Goal: Task Accomplishment & Management: Manage account settings

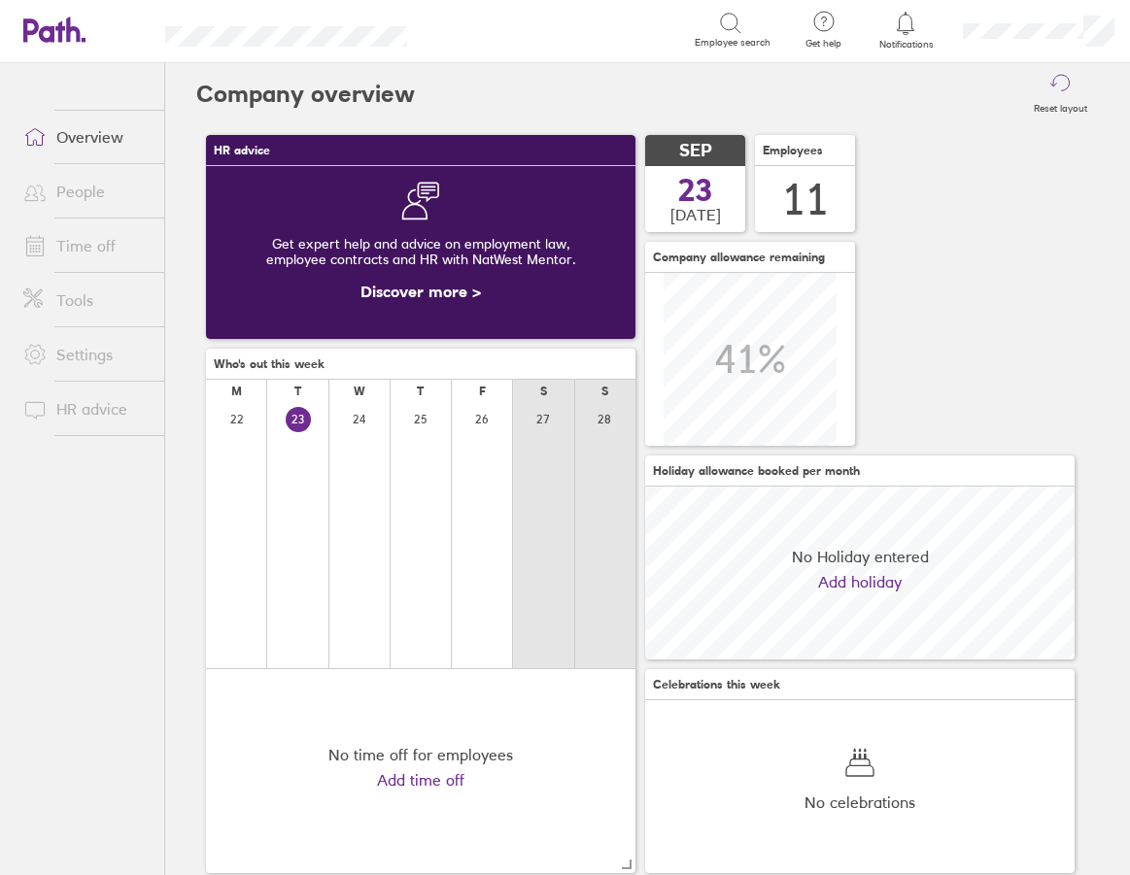
scroll to position [173, 429]
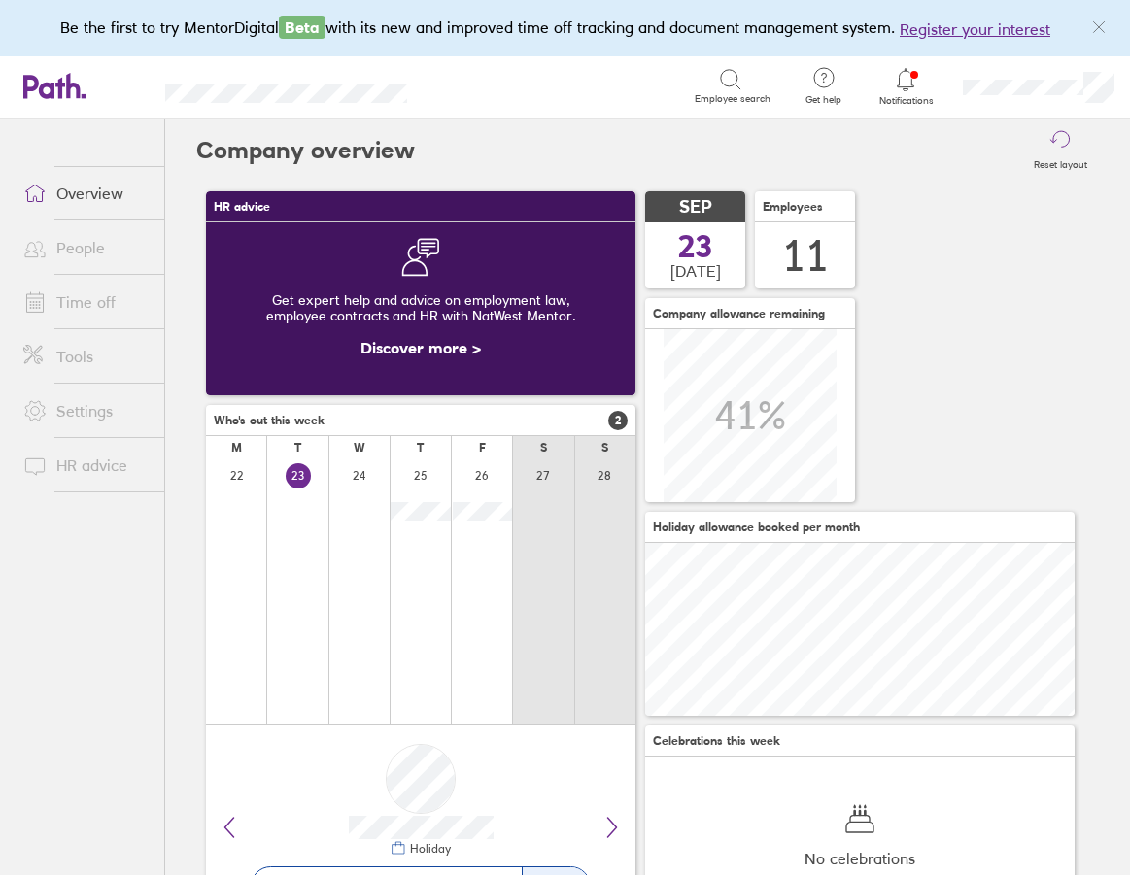
click at [81, 307] on link "Time off" at bounding box center [86, 302] width 156 height 39
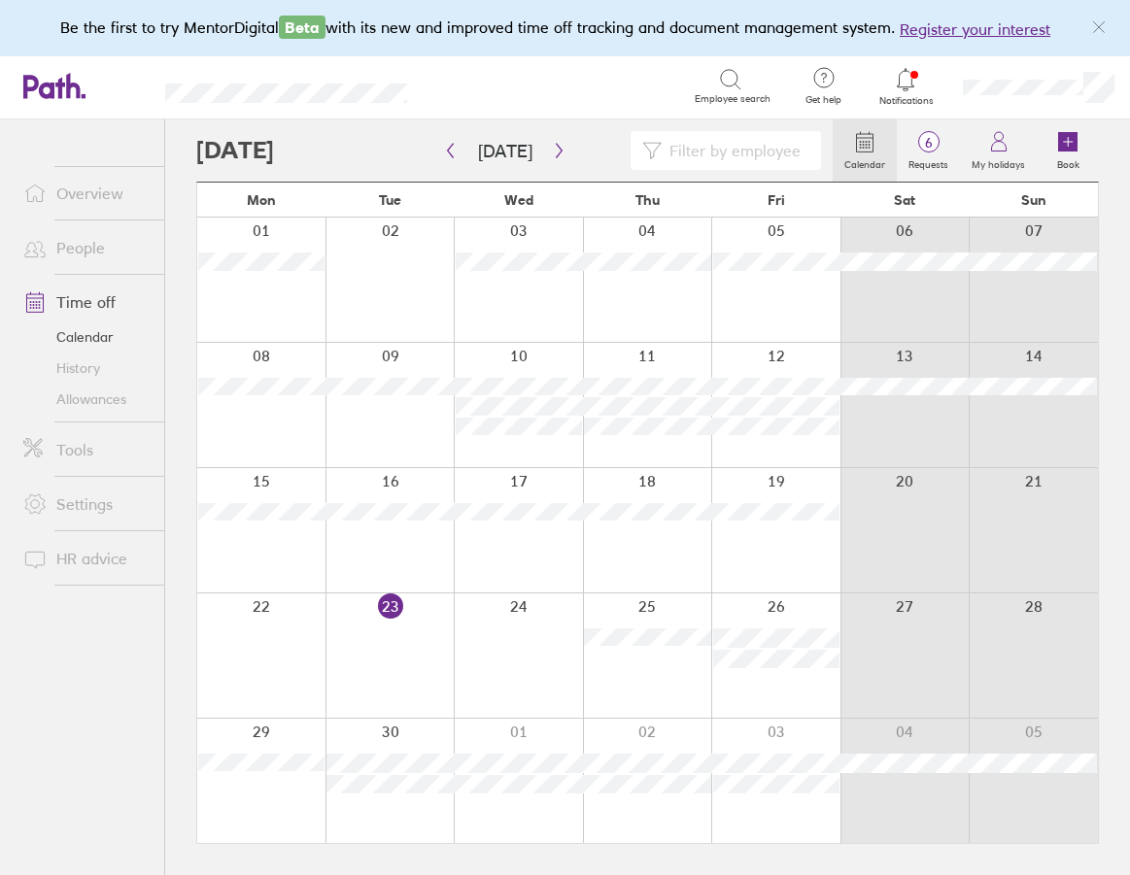
click at [376, 638] on div at bounding box center [389, 655] width 129 height 124
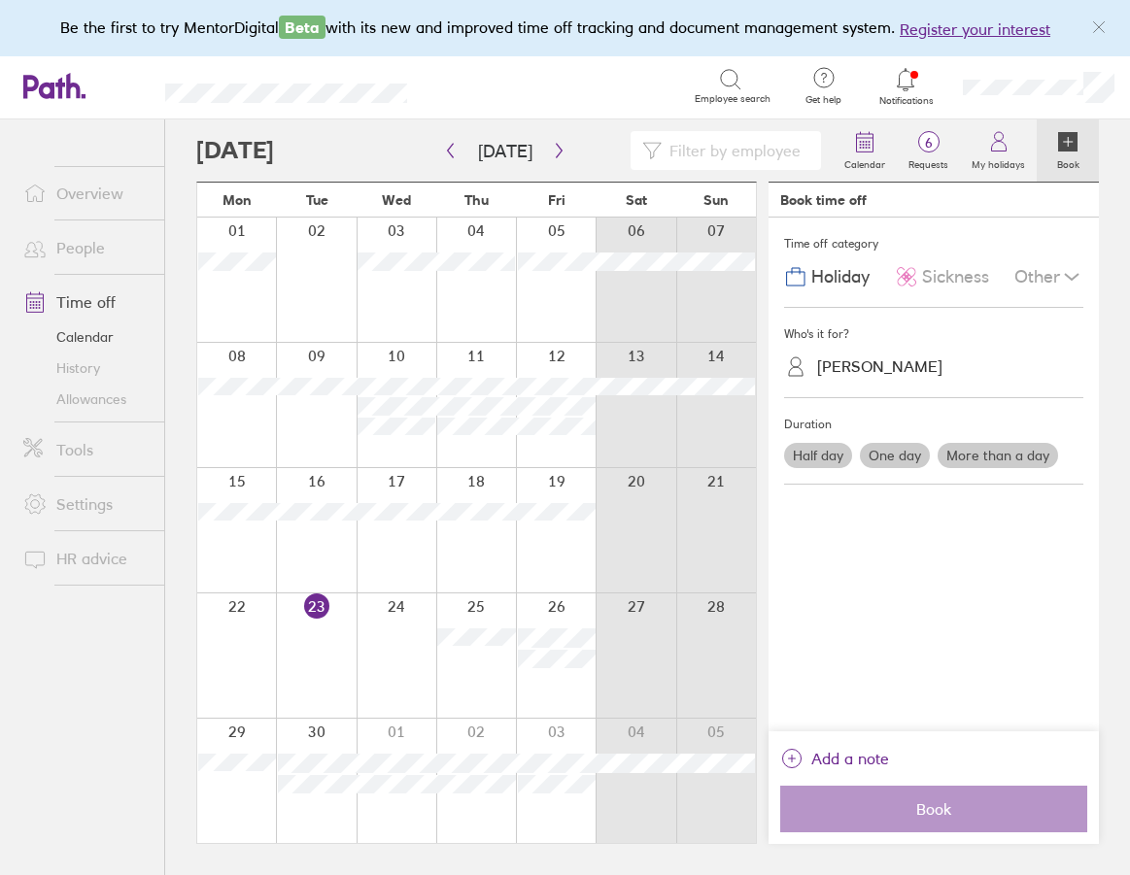
click at [919, 368] on div "[PERSON_NAME]" at bounding box center [879, 366] width 125 height 18
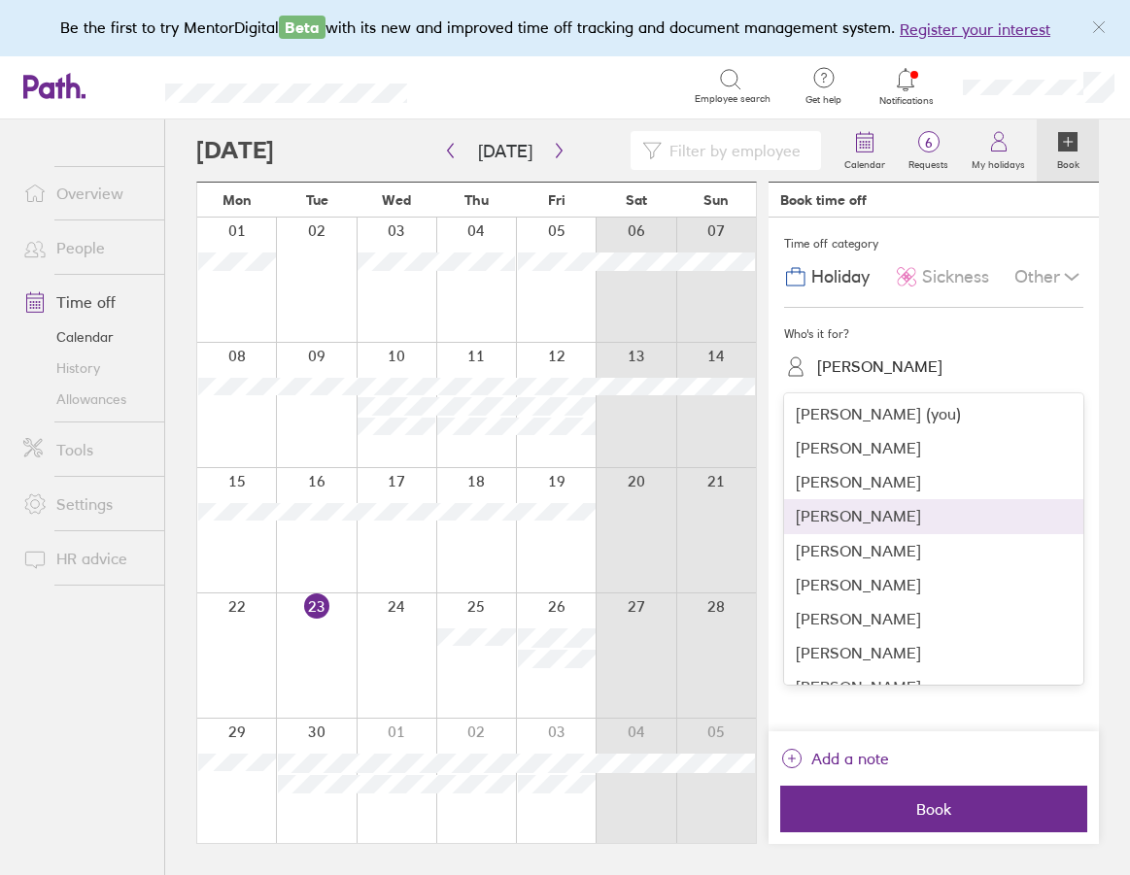
click at [863, 521] on div "[PERSON_NAME]" at bounding box center [933, 516] width 299 height 34
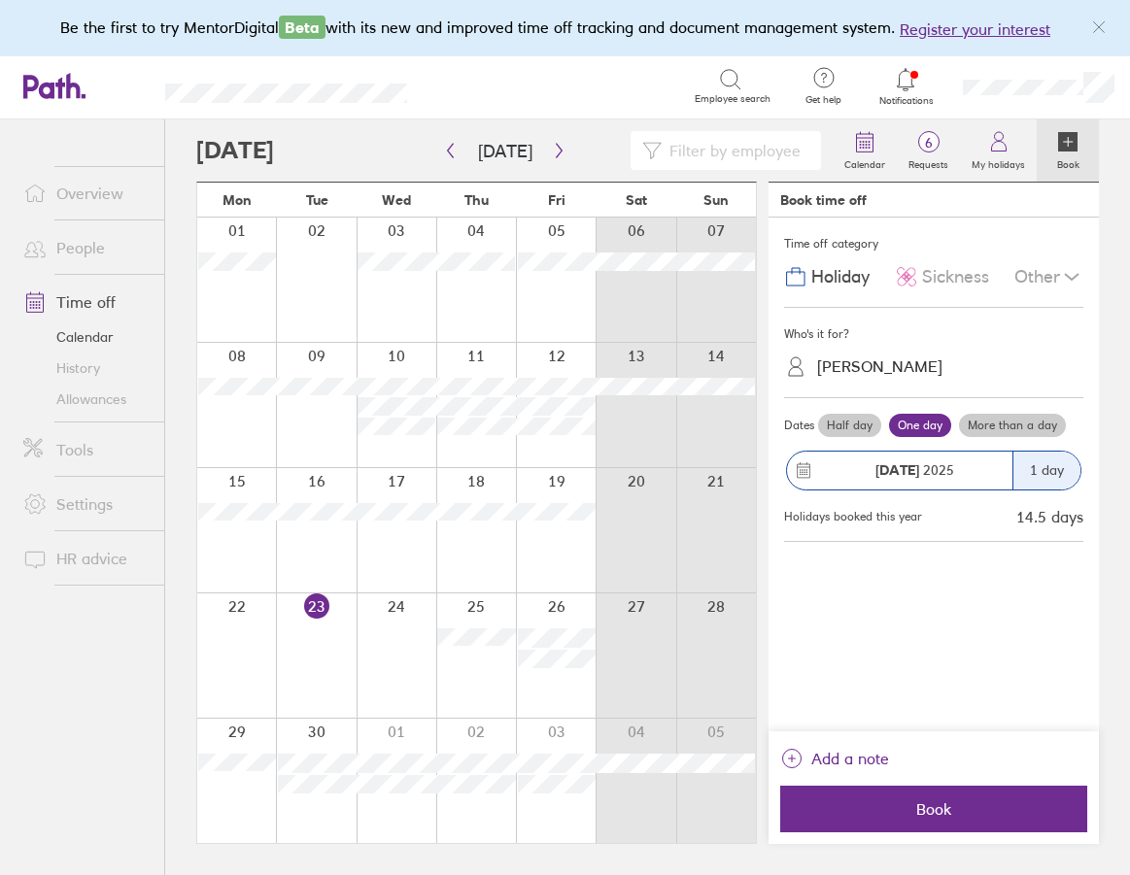
click at [962, 279] on span "Sickness" at bounding box center [955, 277] width 67 height 20
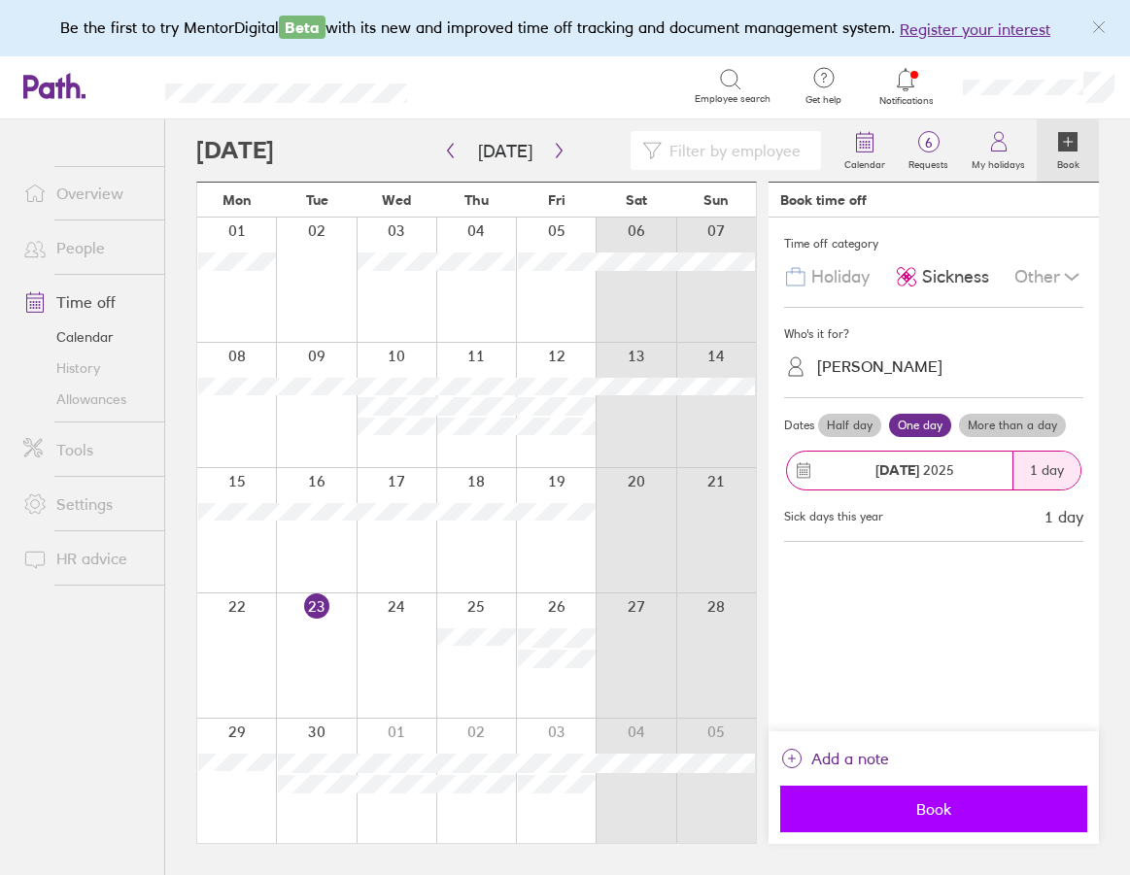
click at [950, 816] on span "Book" at bounding box center [933, 808] width 280 height 17
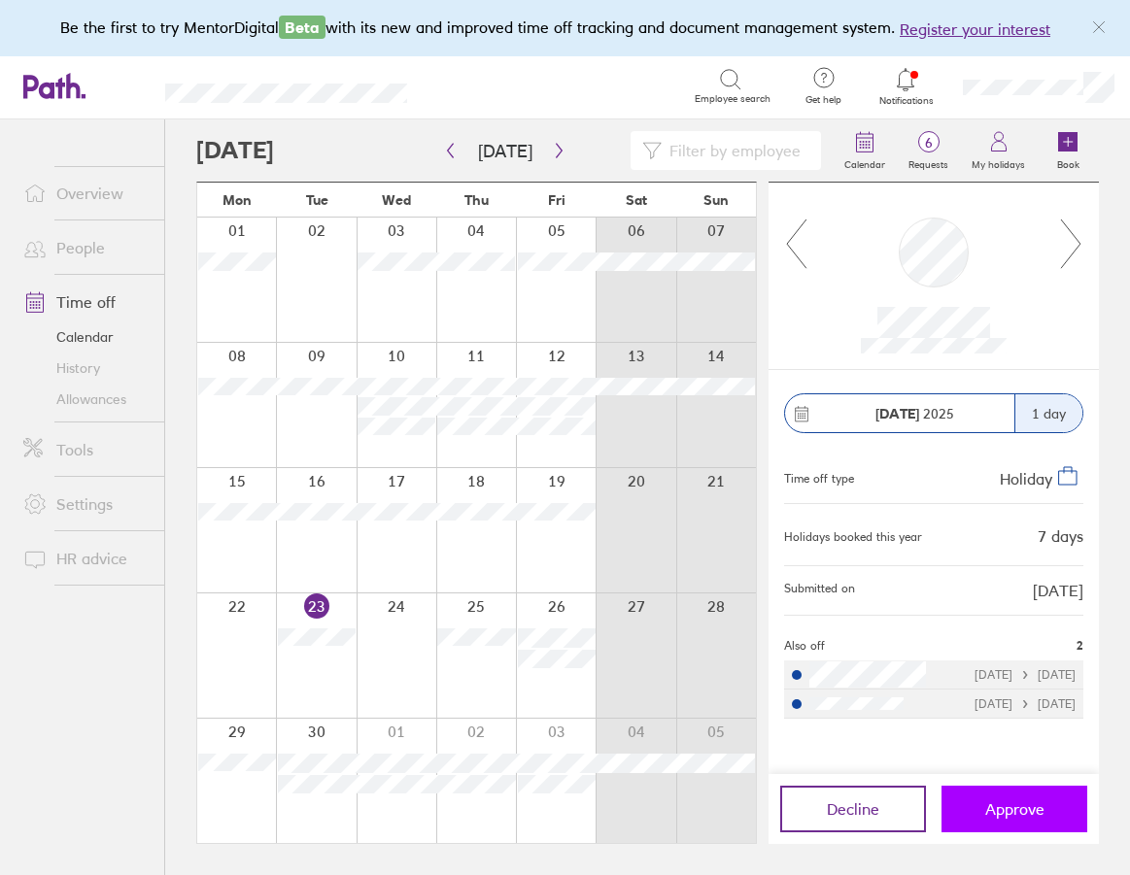
click at [1008, 807] on span "Approve" at bounding box center [1014, 808] width 59 height 17
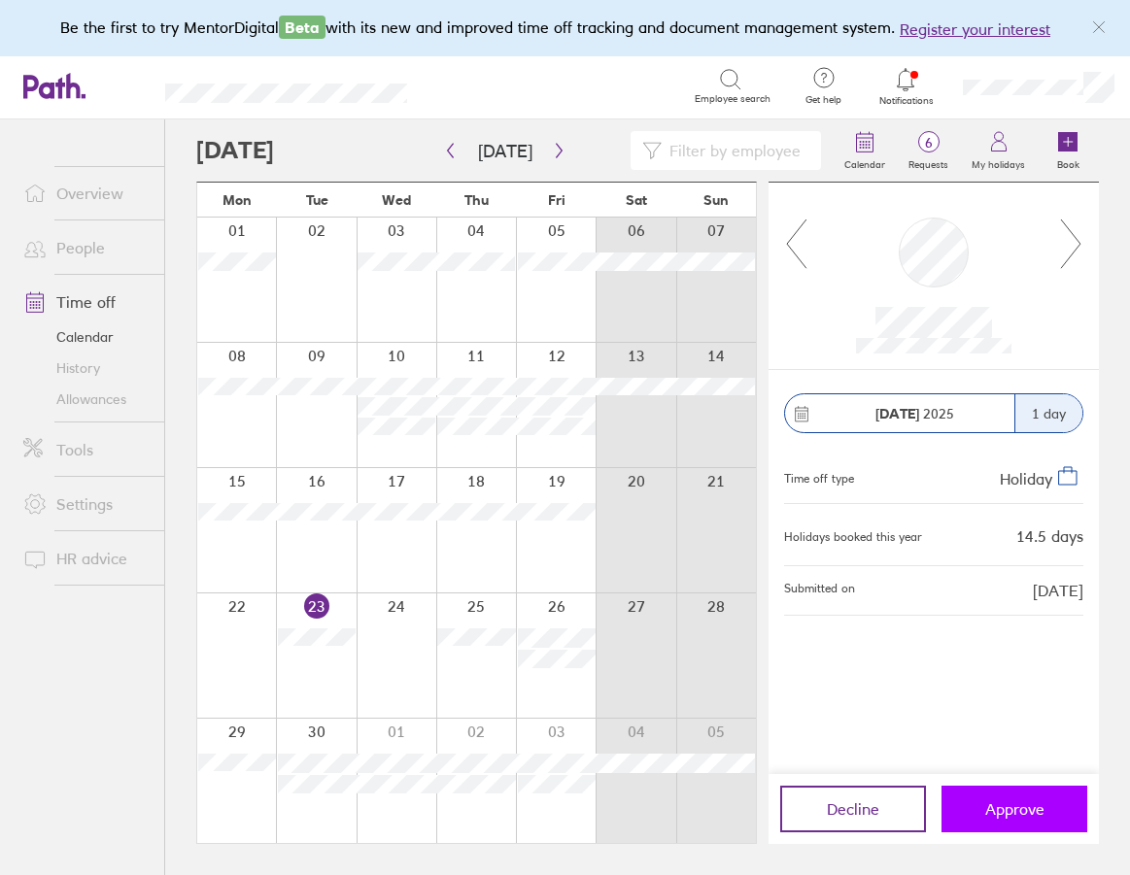
click at [996, 816] on span "Approve" at bounding box center [1014, 808] width 59 height 17
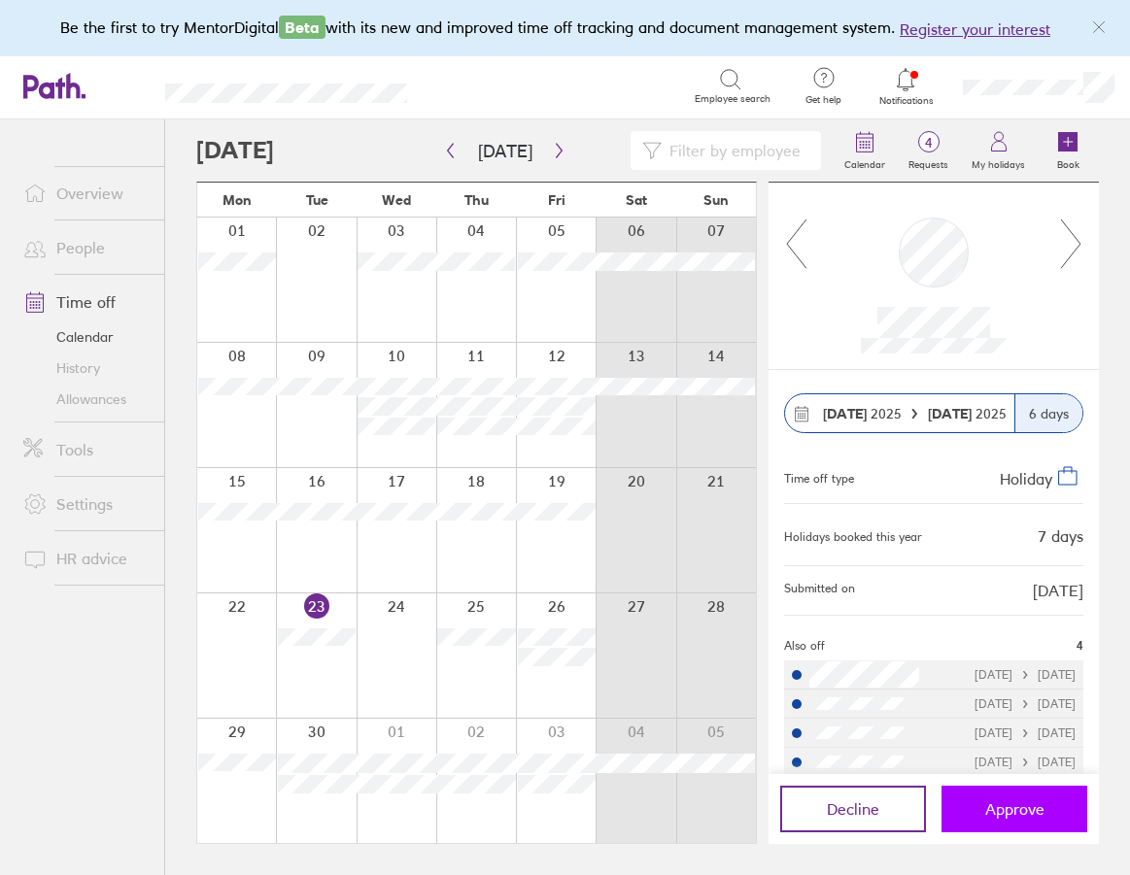
click at [986, 802] on span "Approve" at bounding box center [1014, 808] width 59 height 17
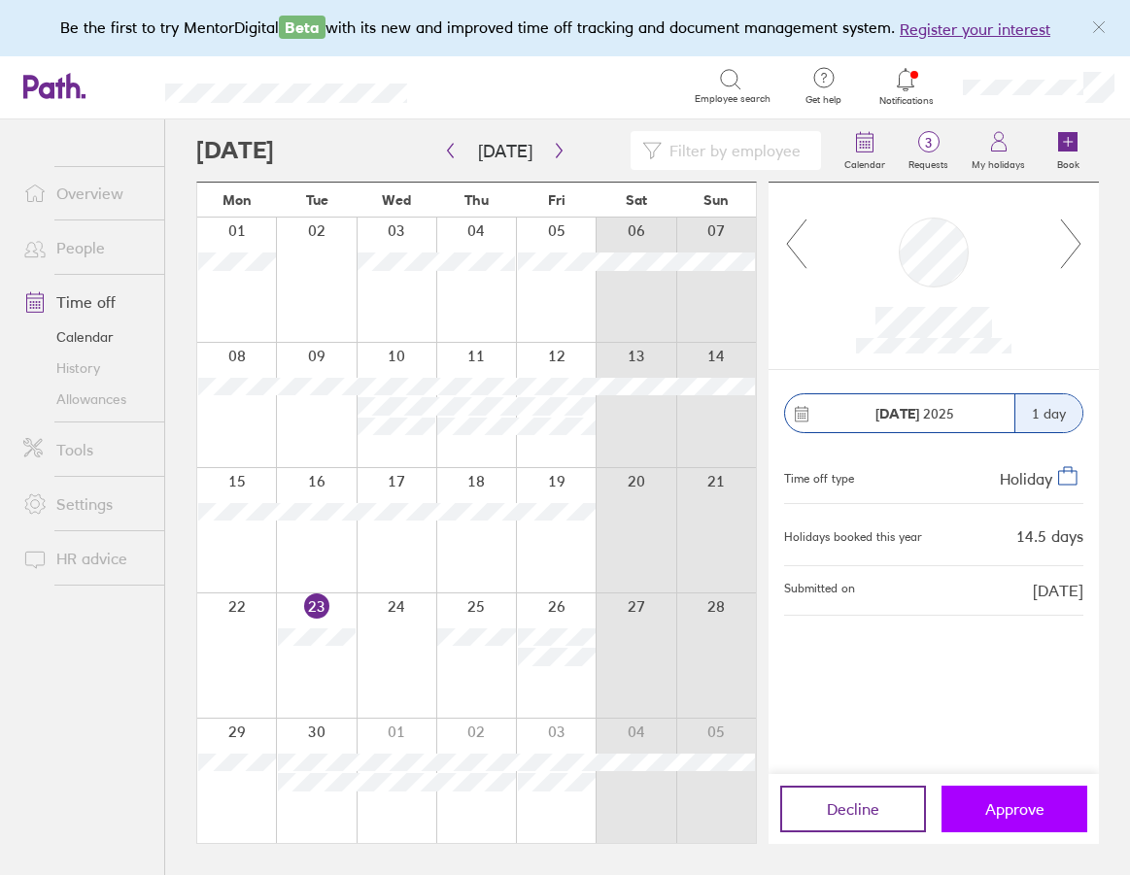
click at [1000, 810] on span "Approve" at bounding box center [1014, 808] width 59 height 17
click at [1000, 815] on span "Approve" at bounding box center [1014, 808] width 59 height 17
click at [552, 150] on icon "button" at bounding box center [559, 151] width 15 height 16
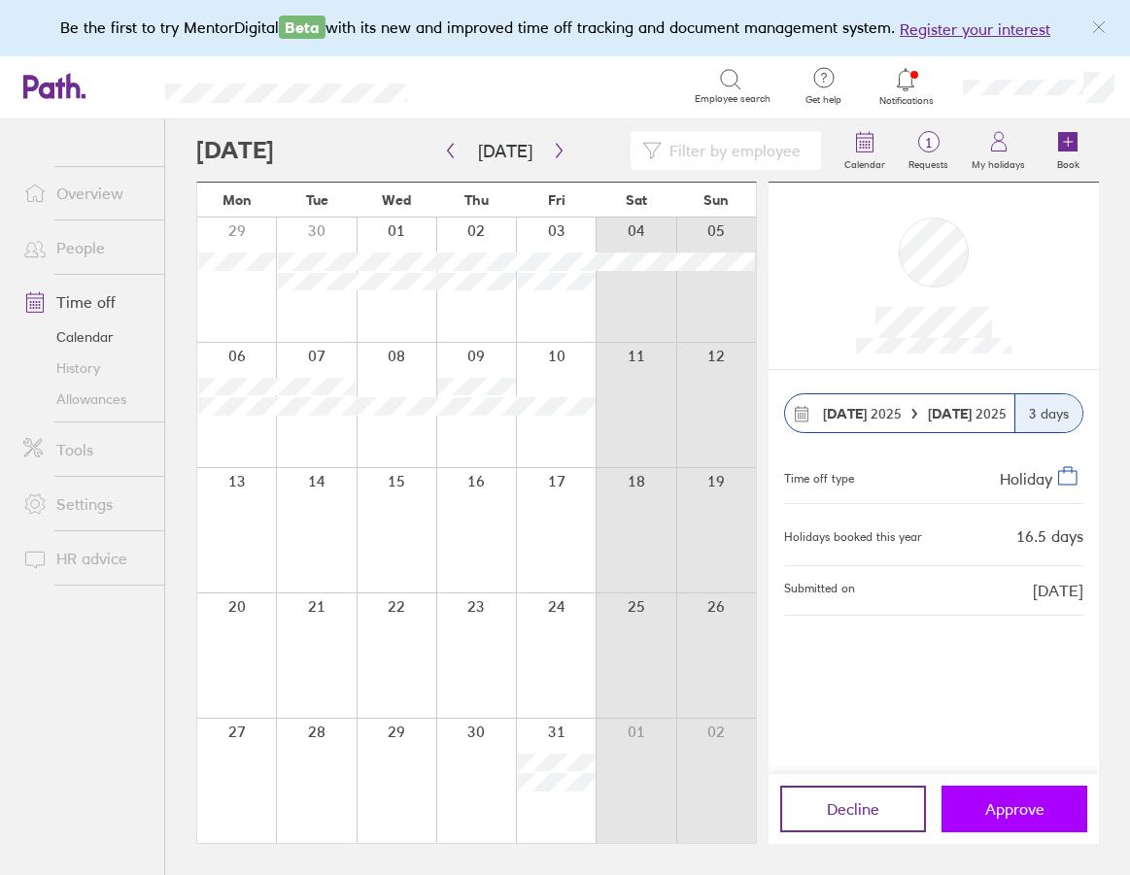
click at [1010, 811] on span "Approve" at bounding box center [1014, 808] width 59 height 17
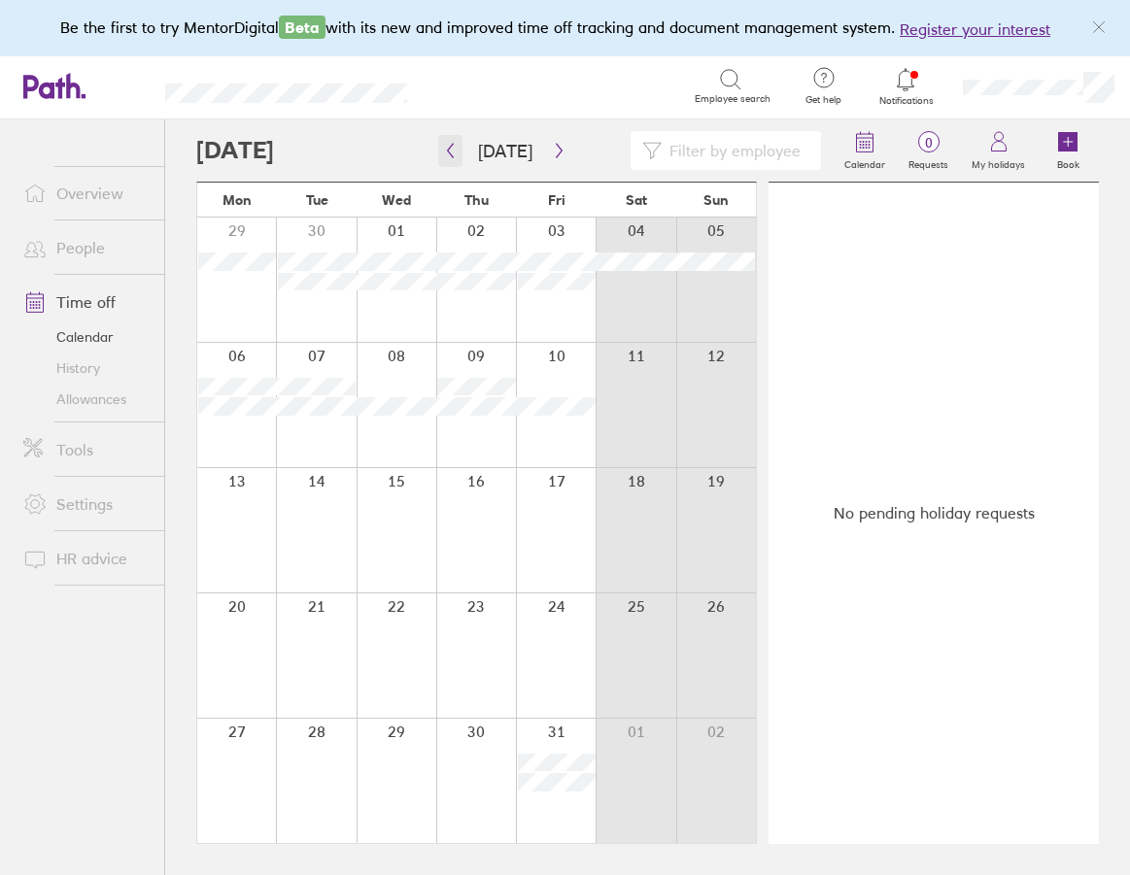
click at [449, 137] on button "button" at bounding box center [450, 151] width 24 height 32
